Goal: Information Seeking & Learning: Learn about a topic

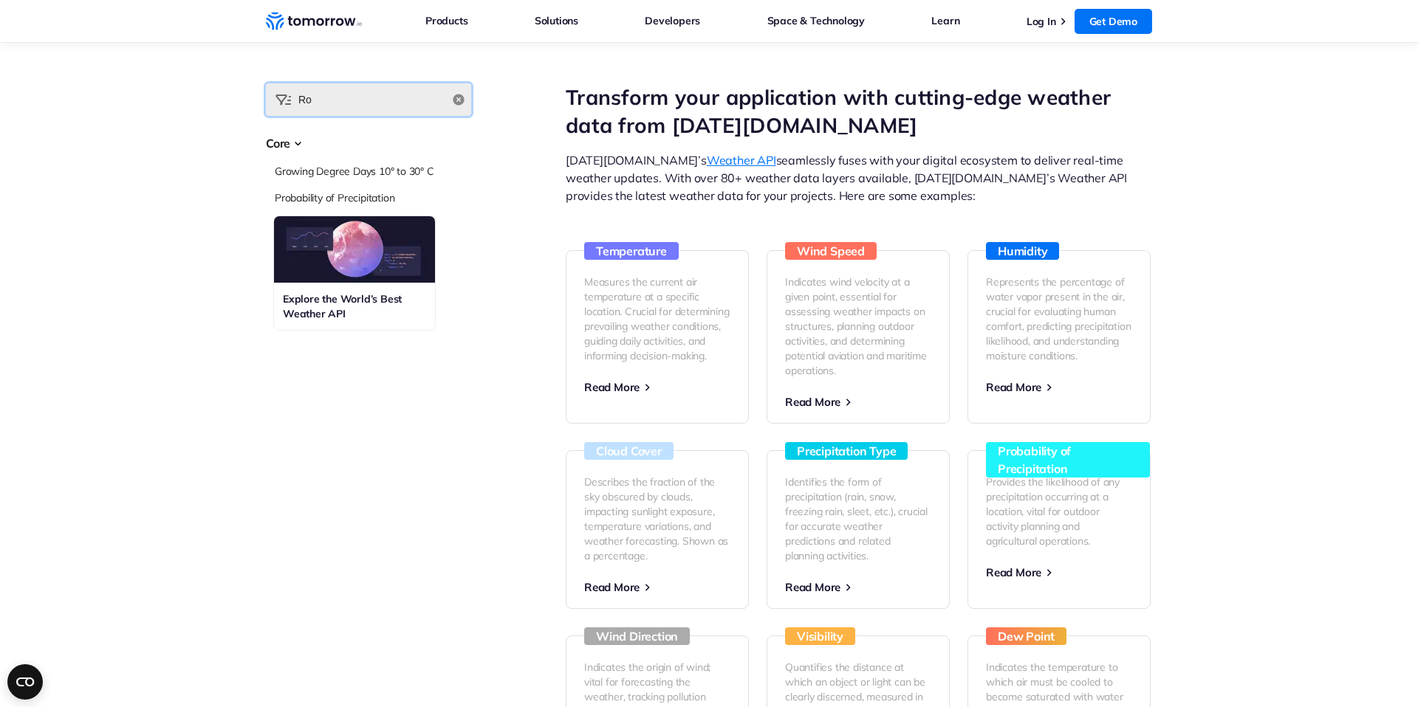
type input "R"
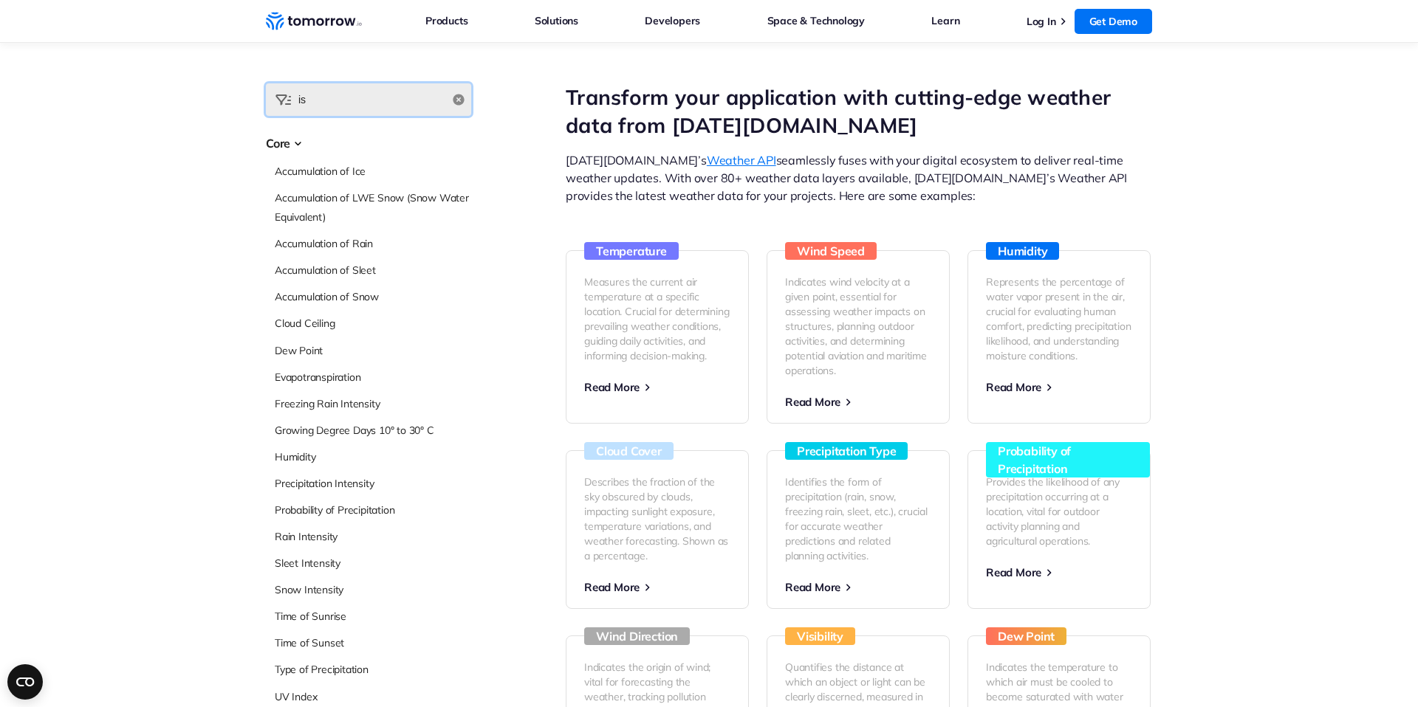
type input "i"
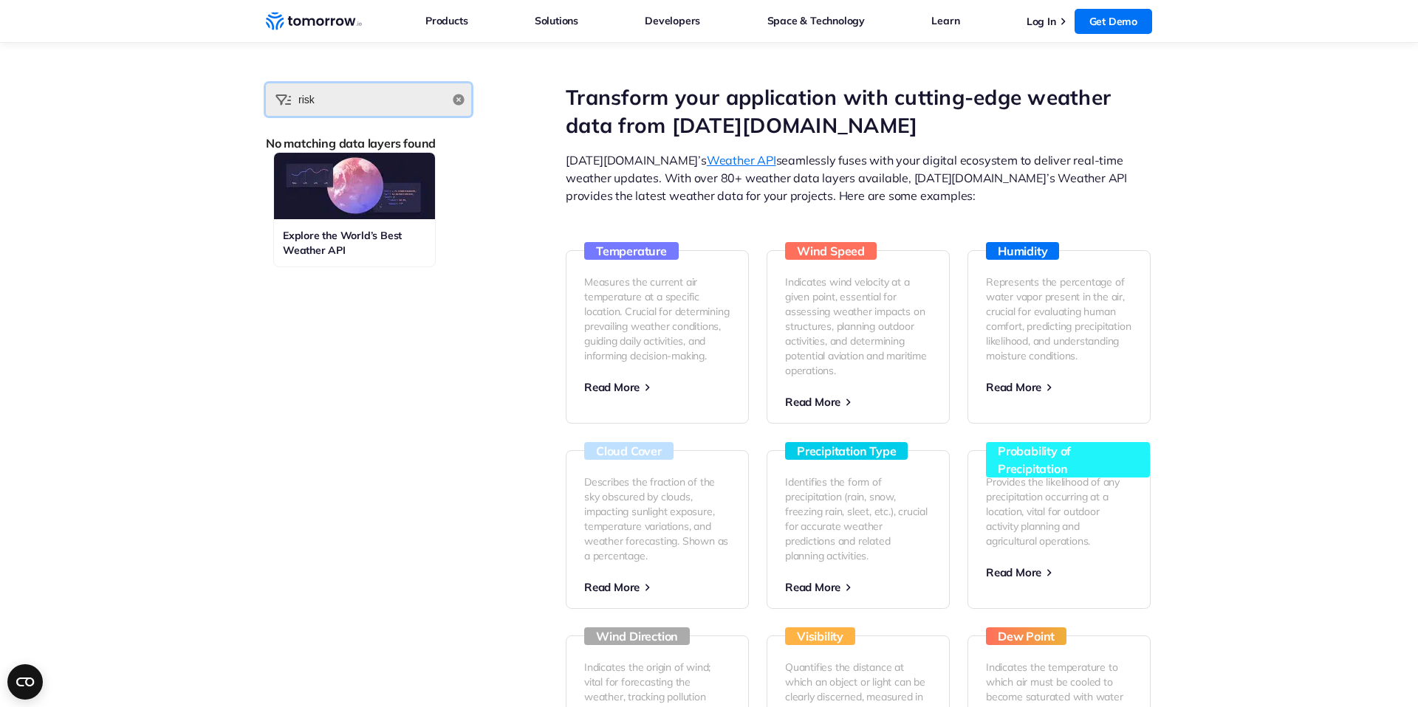
type input "risk"
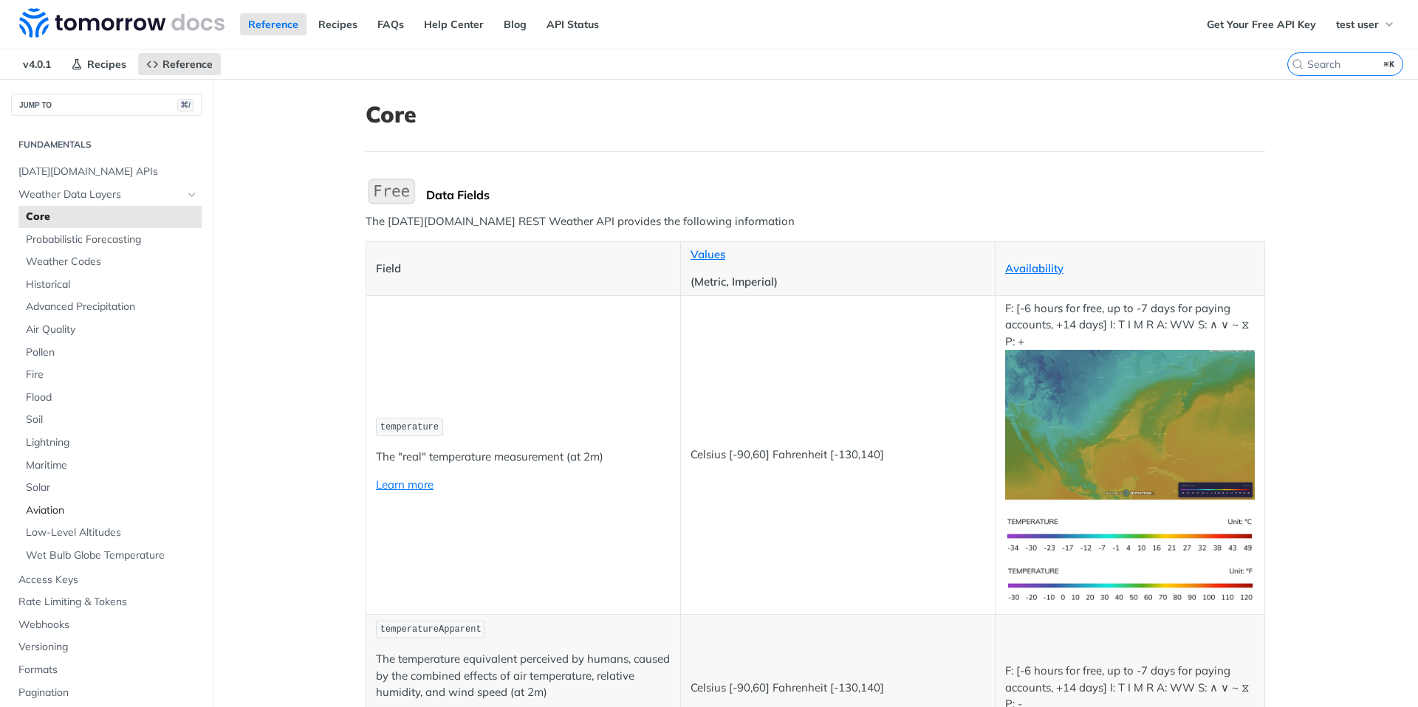
click at [52, 512] on span "Aviation" at bounding box center [112, 511] width 172 height 15
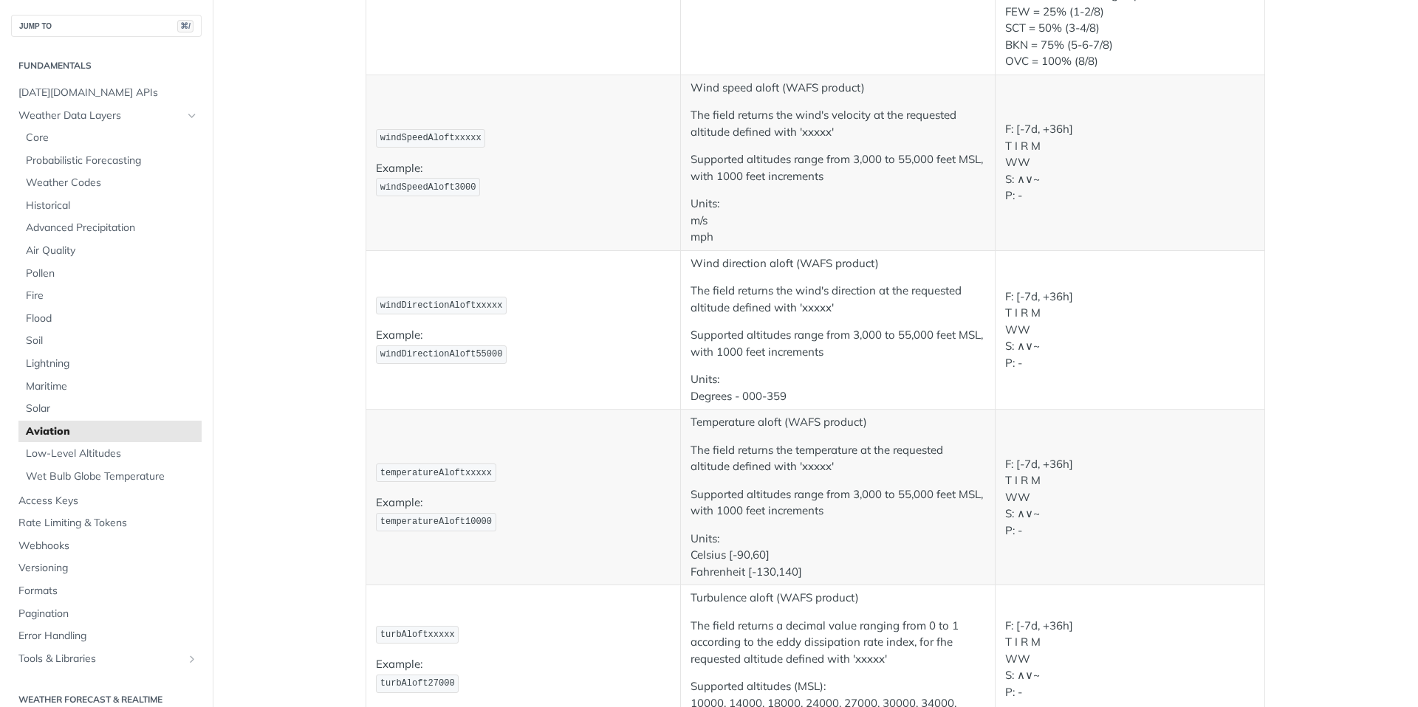
scroll to position [1444, 0]
drag, startPoint x: 383, startPoint y: 136, endPoint x: 532, endPoint y: 139, distance: 149.2
click at [532, 139] on p "windSpeedAloftxxxxx" at bounding box center [523, 137] width 295 height 21
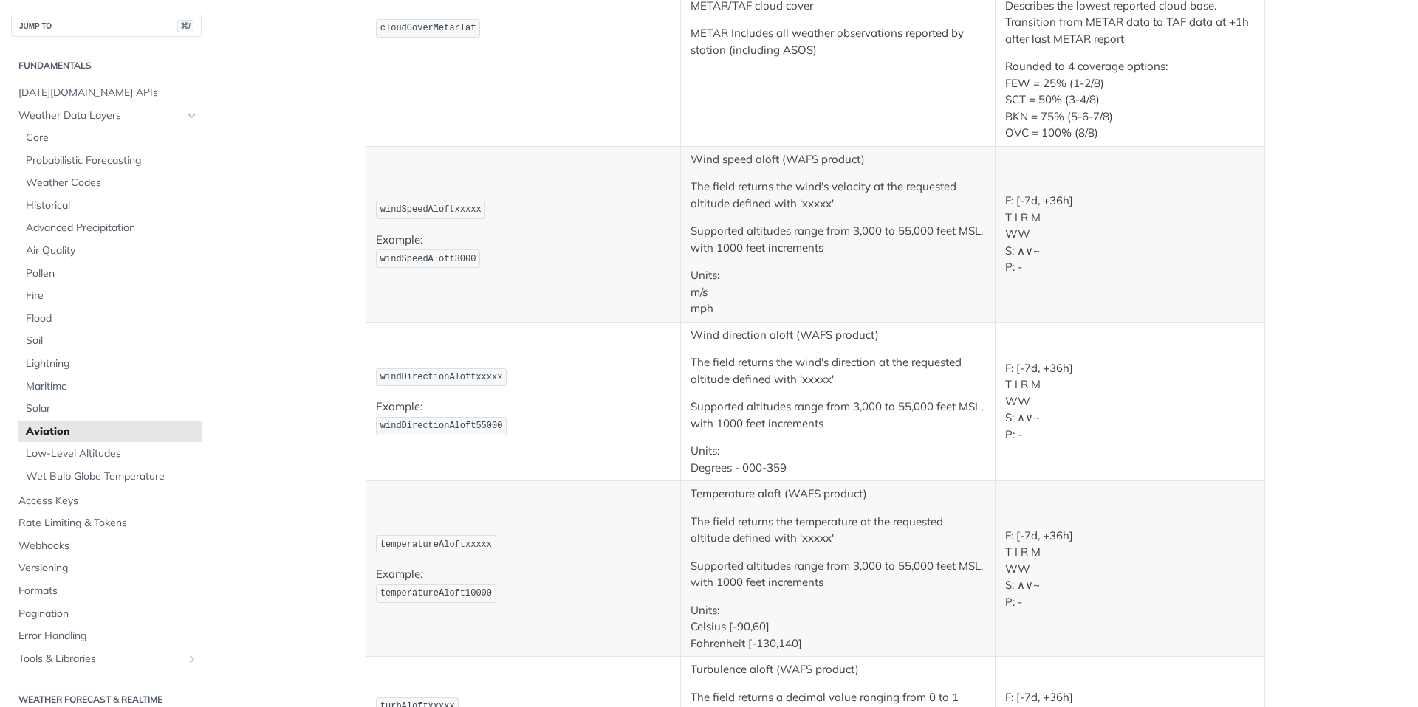
scroll to position [1367, 0]
